Goal: Task Accomplishment & Management: Complete application form

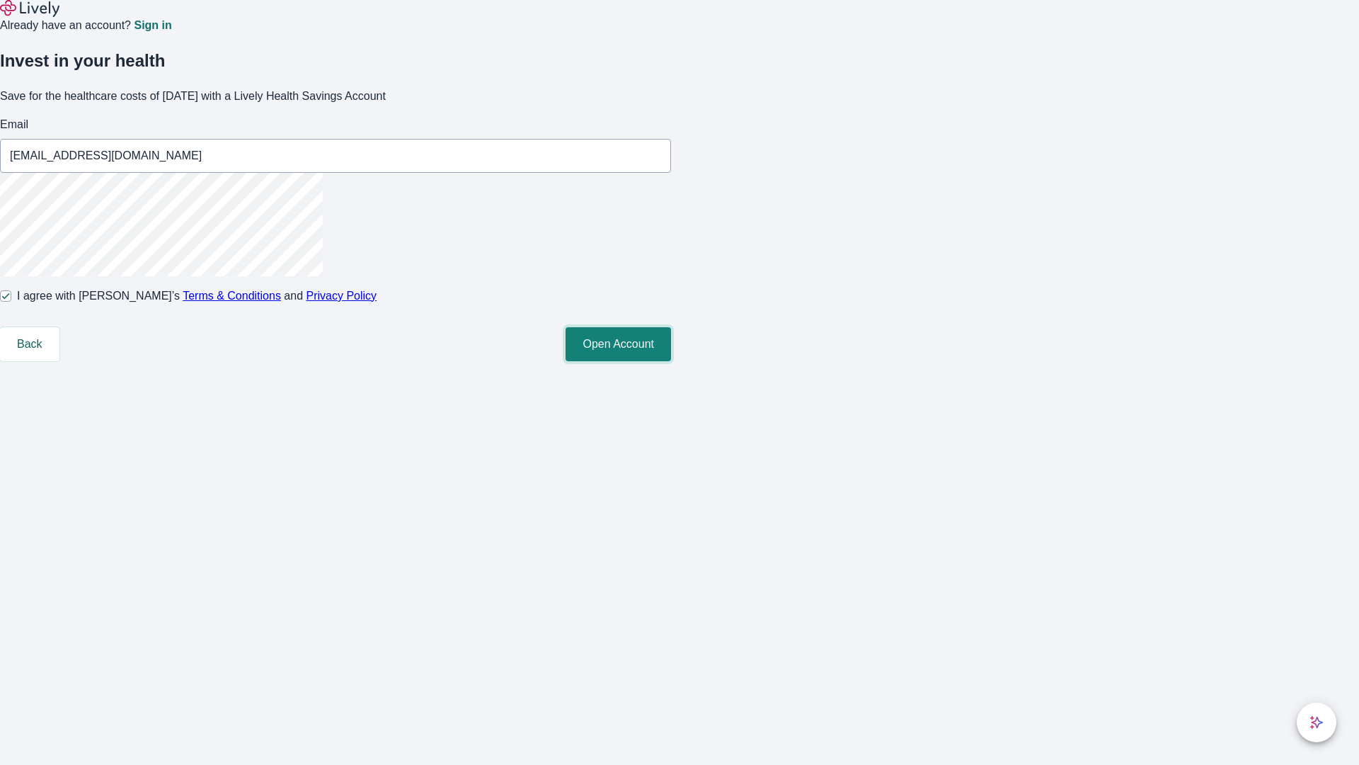
click at [671, 361] on button "Open Account" at bounding box center [618, 344] width 105 height 34
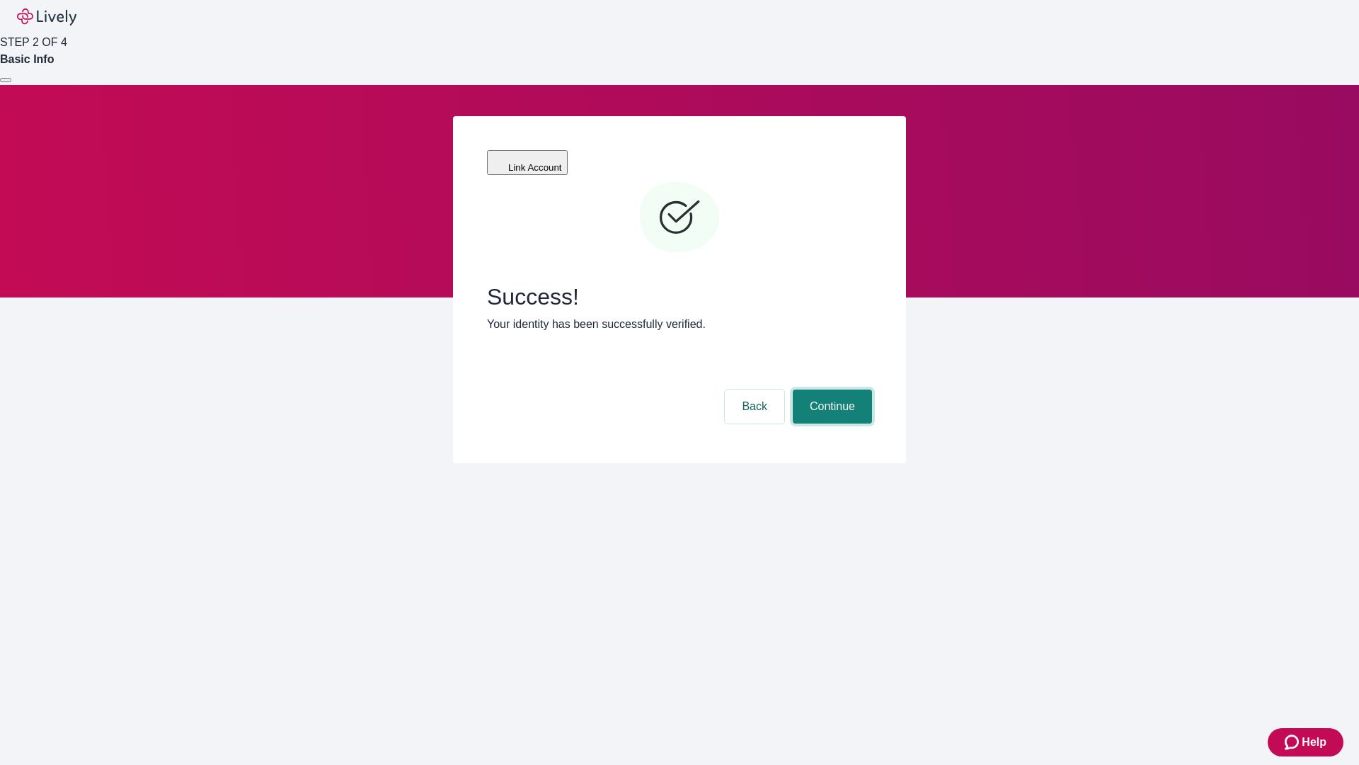
click at [830, 389] on button "Continue" at bounding box center [832, 406] width 79 height 34
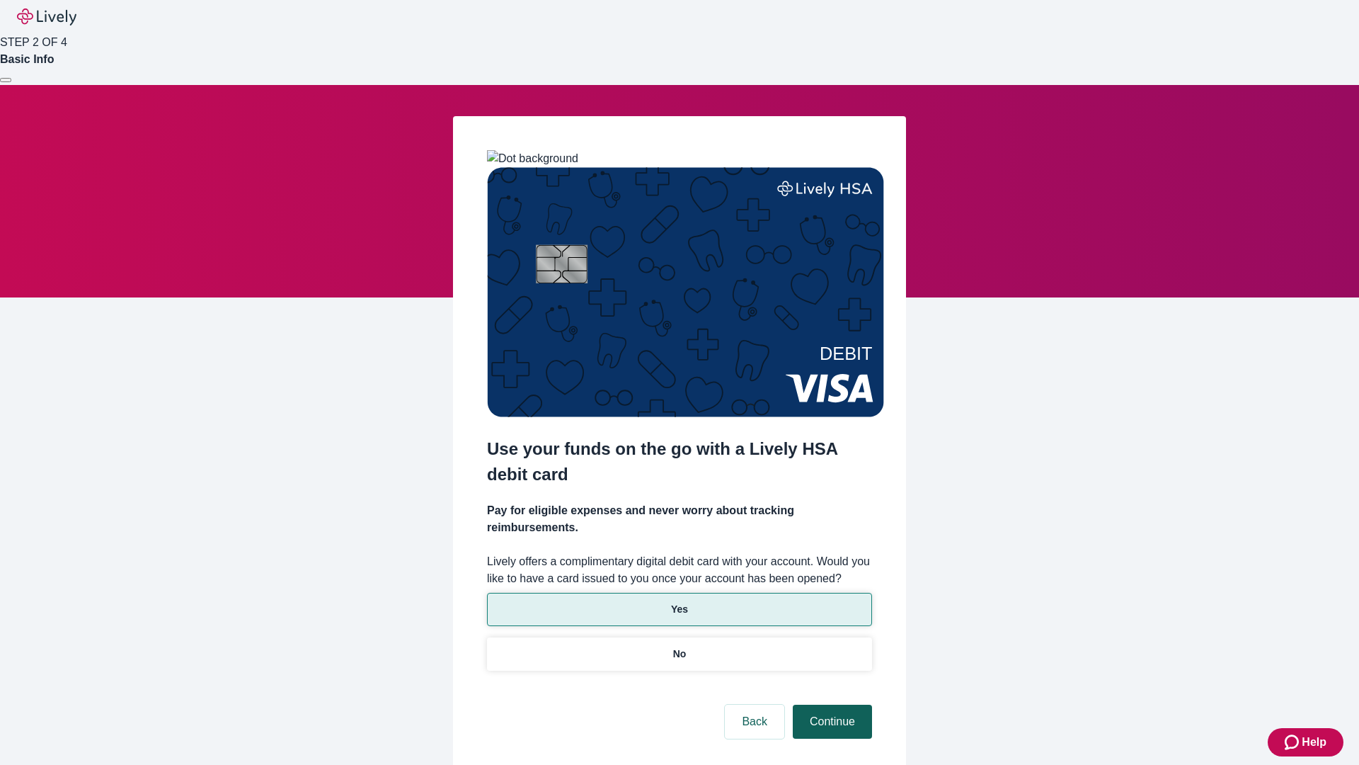
click at [679, 602] on p "Yes" at bounding box center [679, 609] width 17 height 15
click at [830, 704] on button "Continue" at bounding box center [832, 721] width 79 height 34
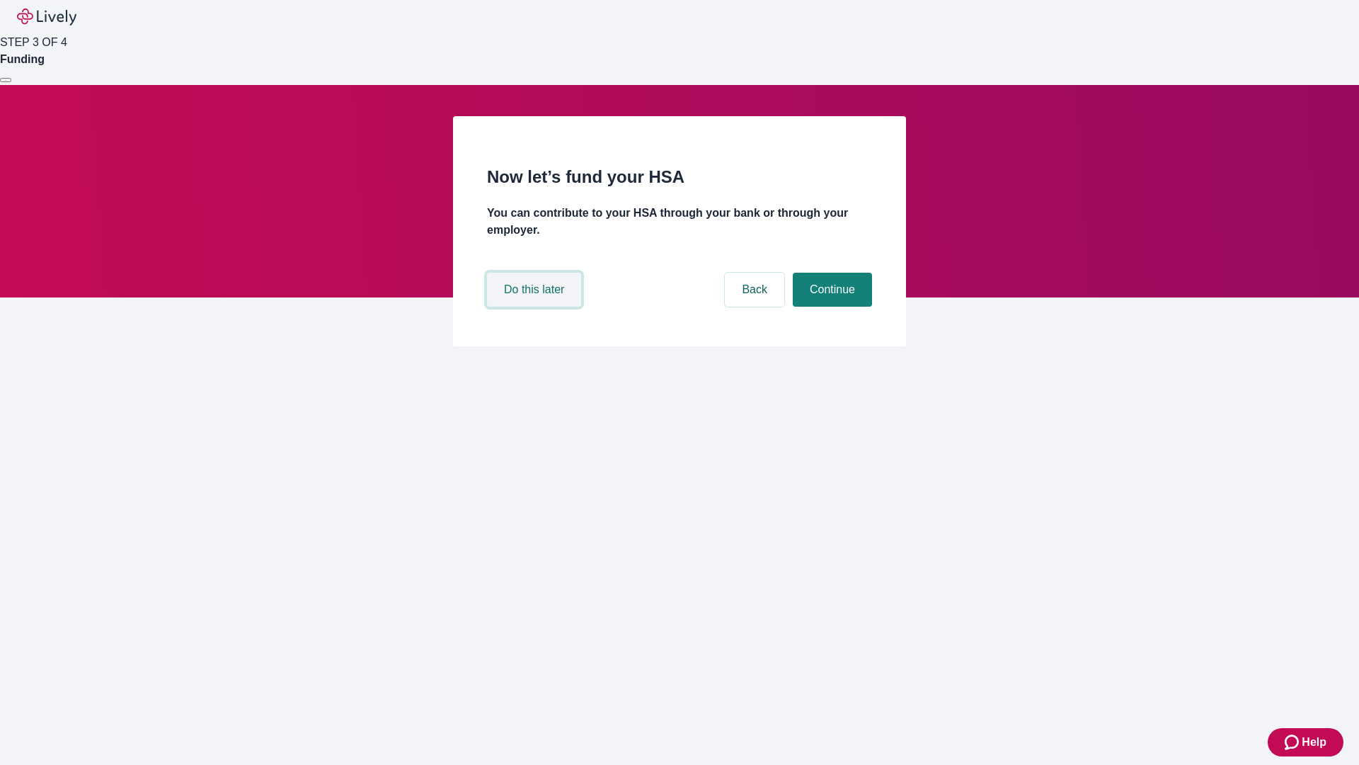
click at [536, 307] on button "Do this later" at bounding box center [534, 290] width 94 height 34
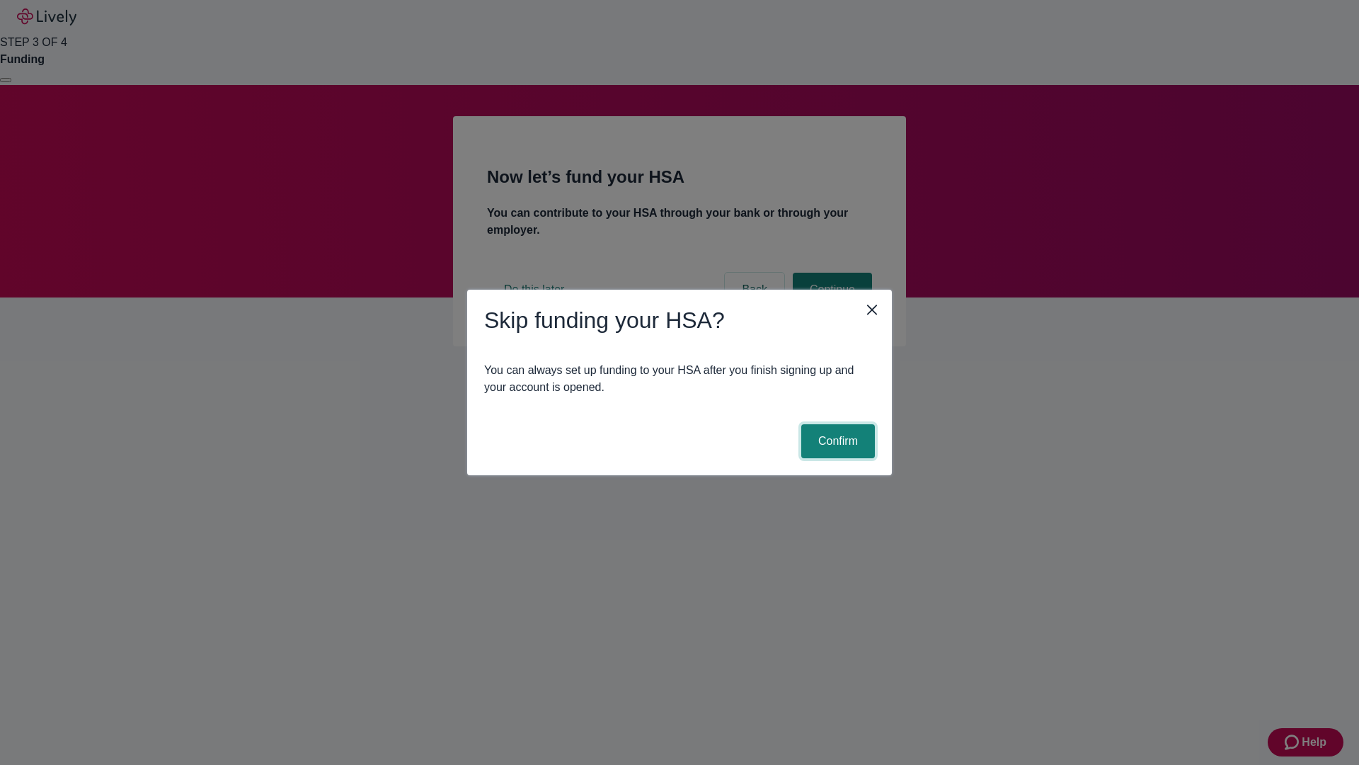
click at [836, 441] on button "Confirm" at bounding box center [838, 441] width 74 height 34
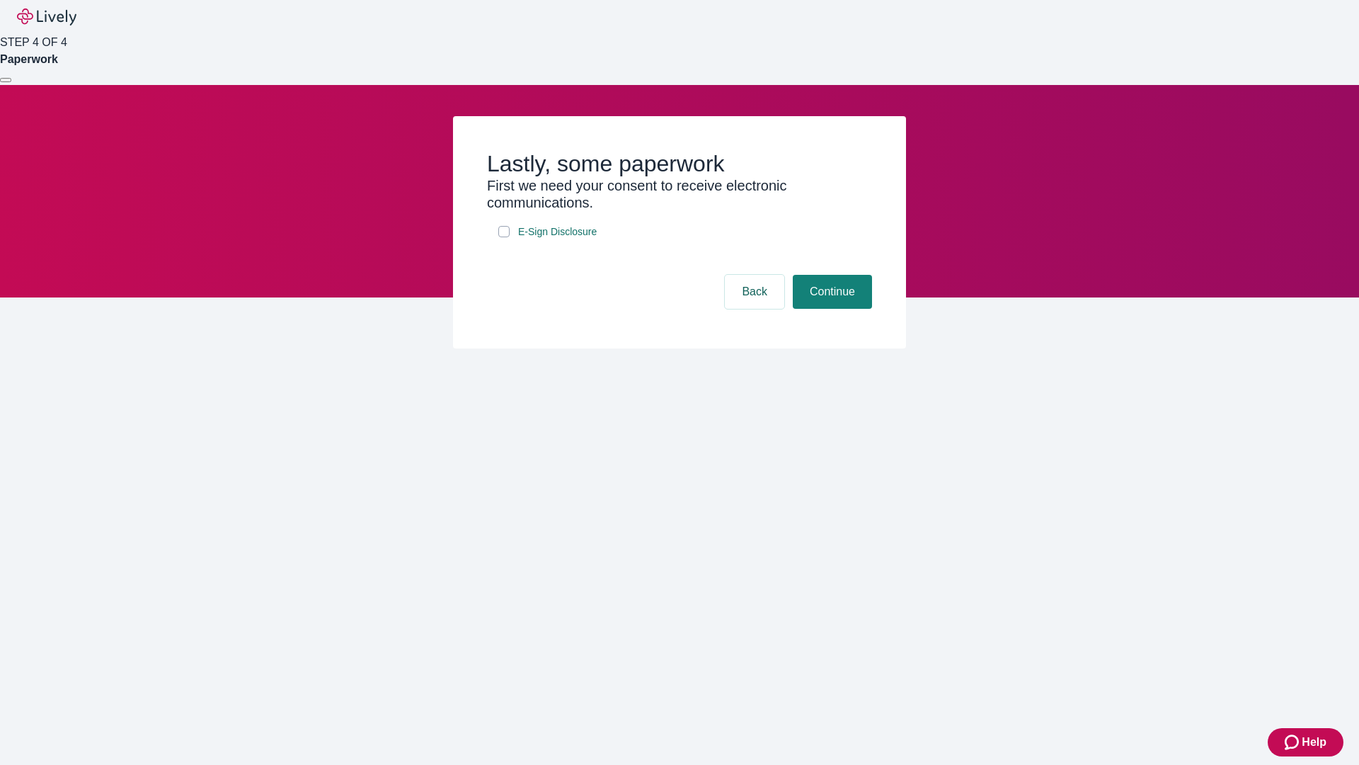
click at [504, 237] on input "E-Sign Disclosure" at bounding box center [503, 231] width 11 height 11
checkbox input "true"
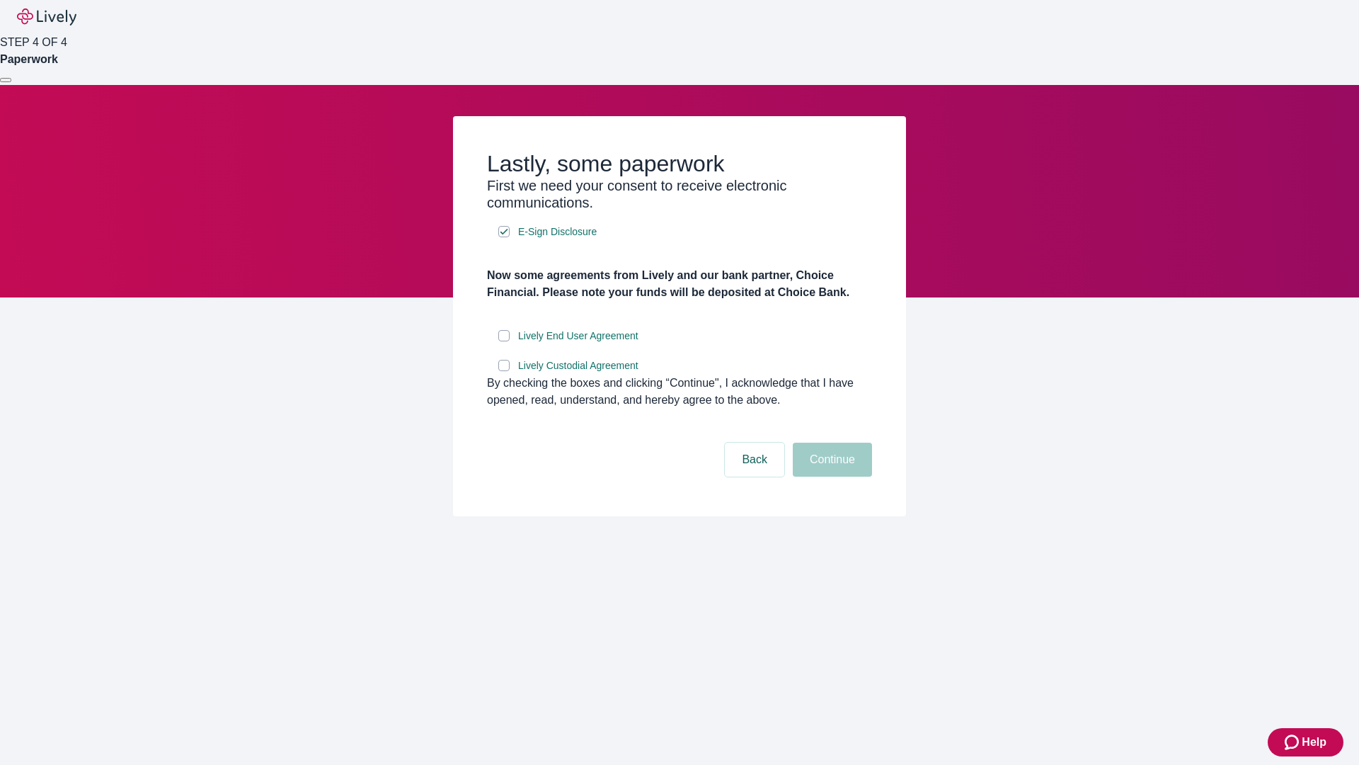
click at [504, 341] on input "Lively End User Agreement" at bounding box center [503, 335] width 11 height 11
checkbox input "true"
click at [504, 371] on input "Lively Custodial Agreement" at bounding box center [503, 365] width 11 height 11
checkbox input "true"
click at [830, 476] on button "Continue" at bounding box center [832, 459] width 79 height 34
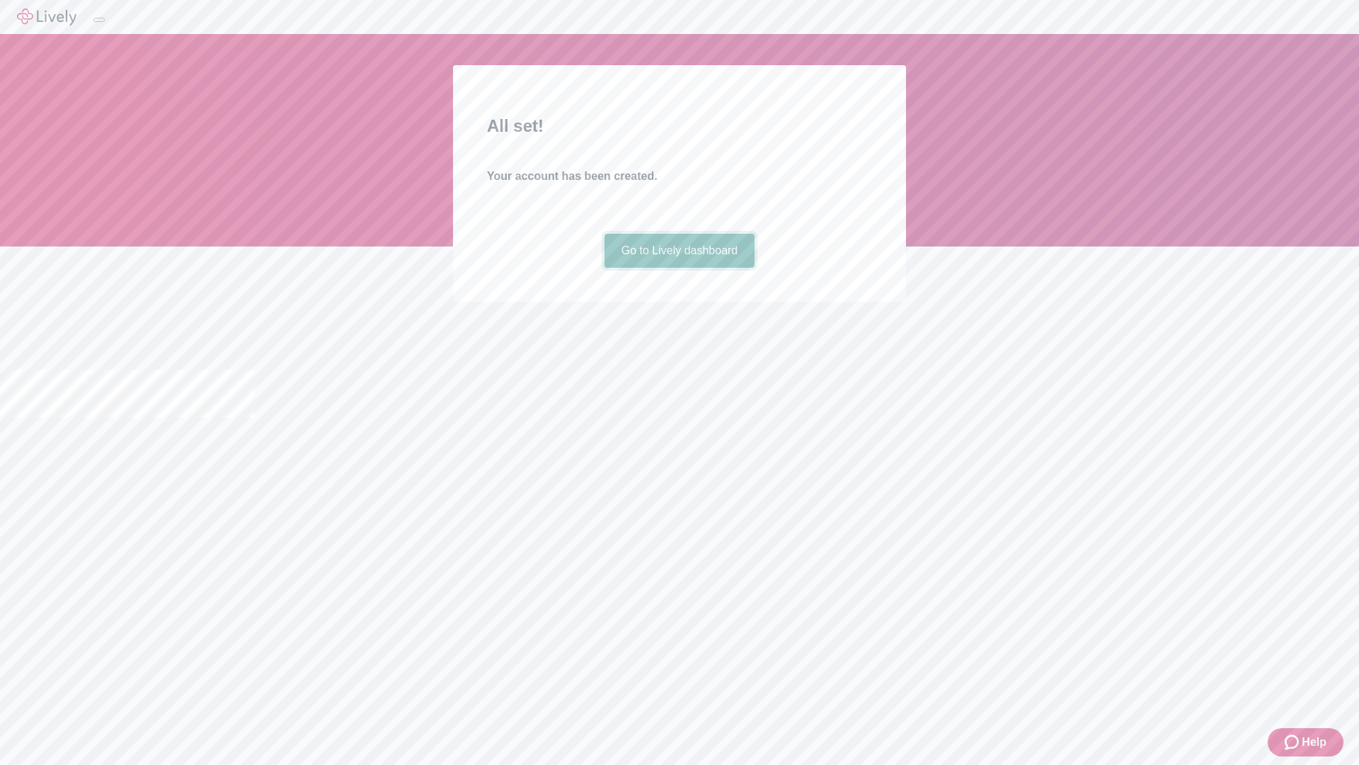
click at [679, 268] on link "Go to Lively dashboard" at bounding box center [680, 251] width 151 height 34
